Goal: Navigation & Orientation: Find specific page/section

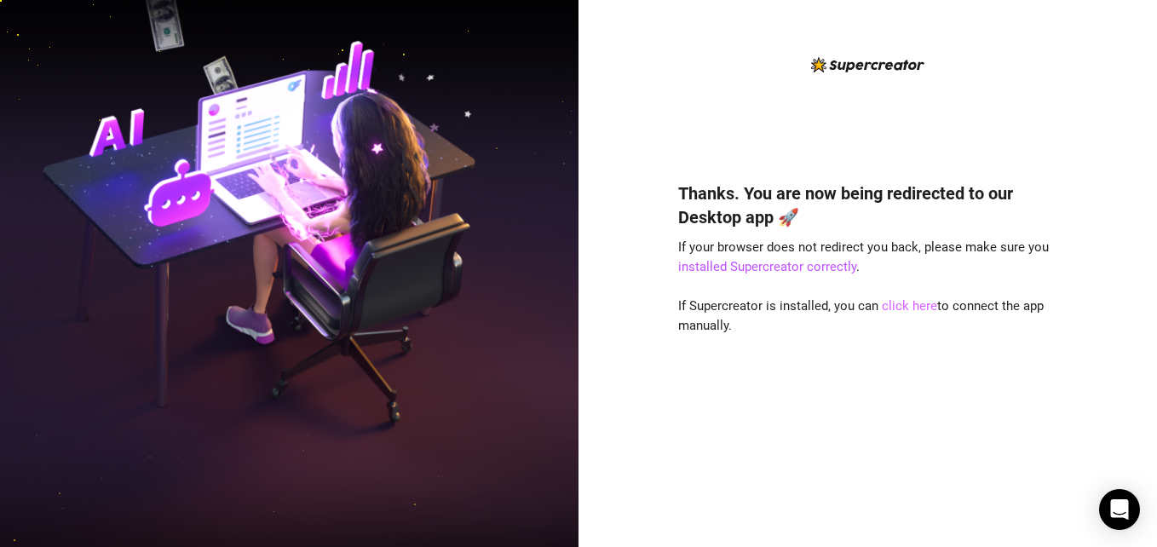
click at [909, 304] on link "click here" at bounding box center [909, 305] width 55 height 15
click at [899, 305] on link "click here" at bounding box center [909, 305] width 55 height 15
click at [958, 106] on div "Thanks. You are now being redirected to our Desktop app 🚀 If your browser does …" at bounding box center [868, 287] width 380 height 465
click at [912, 305] on link "click here" at bounding box center [909, 305] width 55 height 15
click at [895, 307] on link "click here" at bounding box center [909, 305] width 55 height 15
